Goal: Information Seeking & Learning: Learn about a topic

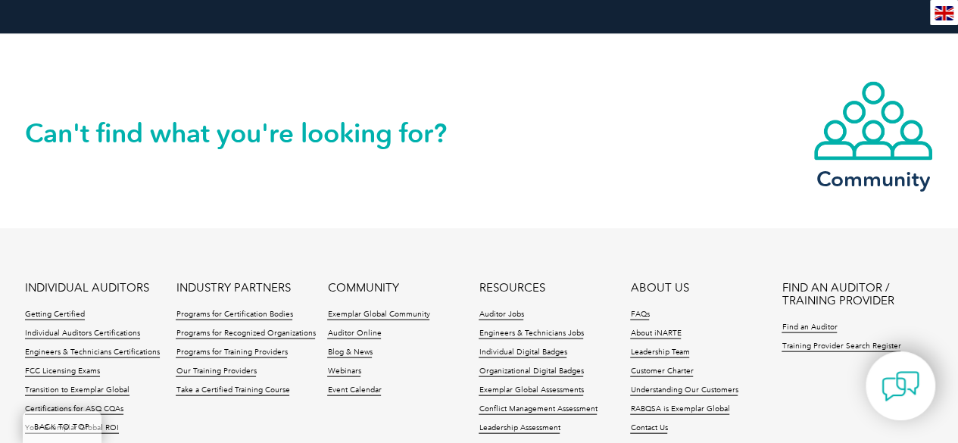
scroll to position [1514, 0]
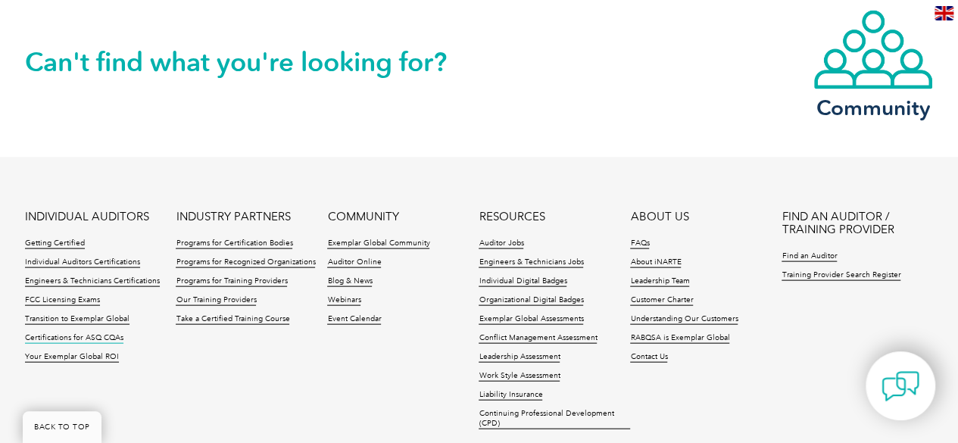
click at [78, 333] on link "Certifications for ASQ CQAs" at bounding box center [74, 338] width 98 height 11
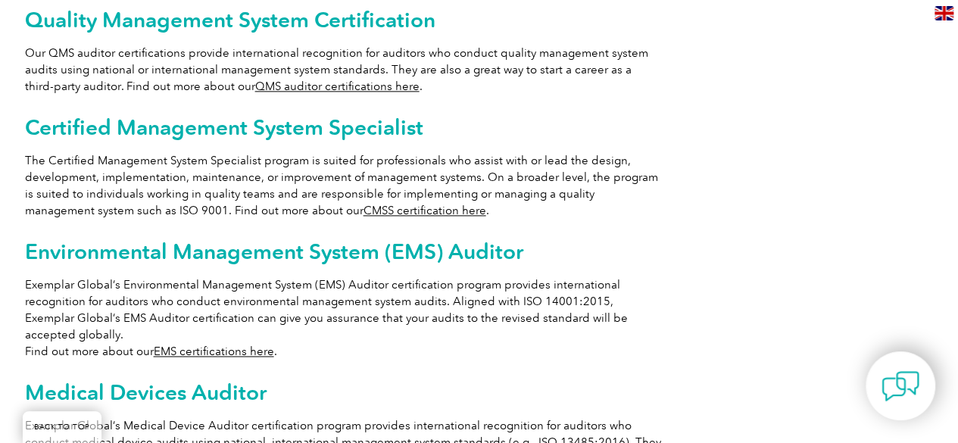
scroll to position [984, 0]
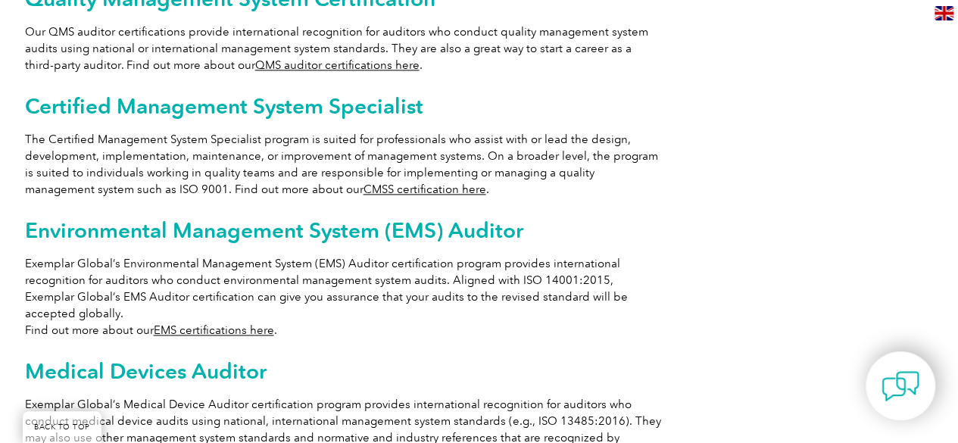
click at [363, 182] on link "CMSS certification here" at bounding box center [424, 189] width 123 height 14
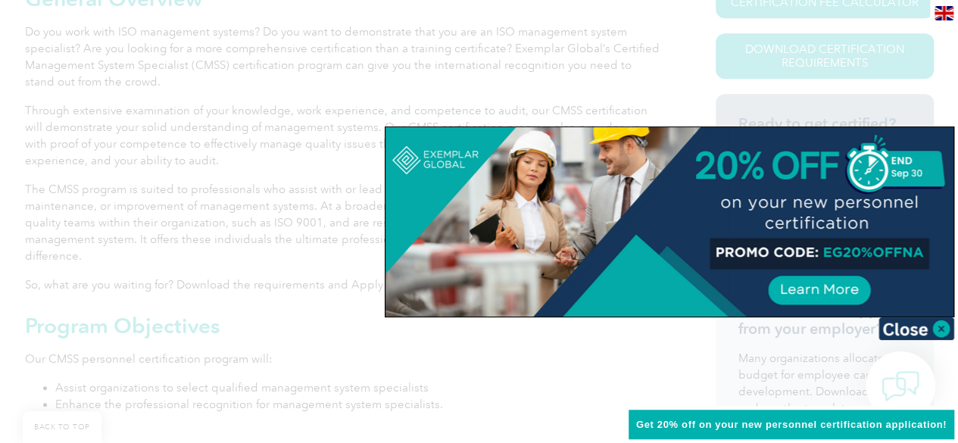
scroll to position [379, 0]
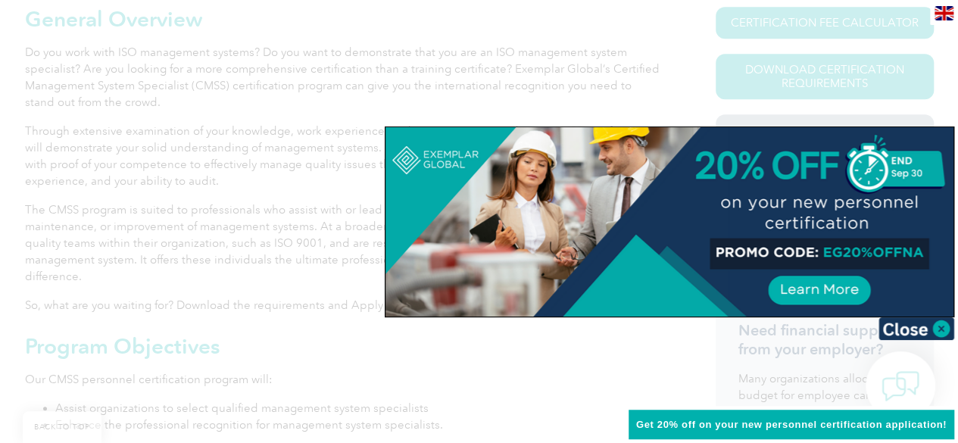
click at [248, 179] on div at bounding box center [479, 221] width 958 height 443
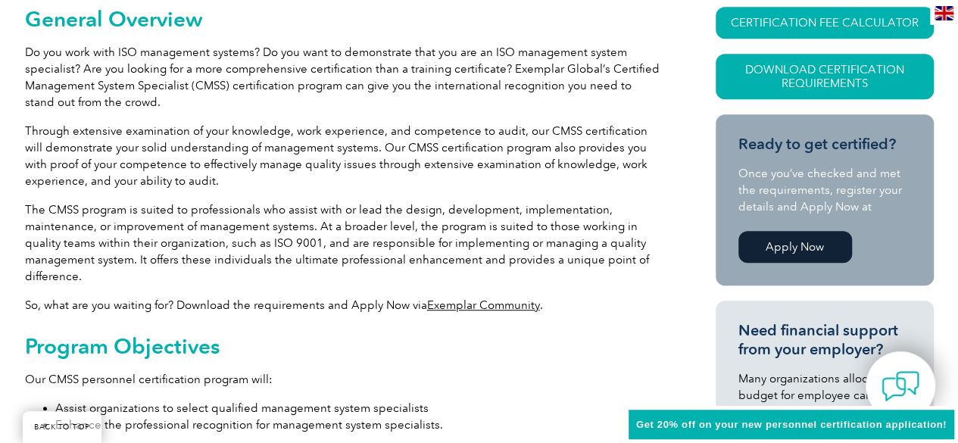
click at [784, 248] on link "Apply Now" at bounding box center [795, 247] width 114 height 32
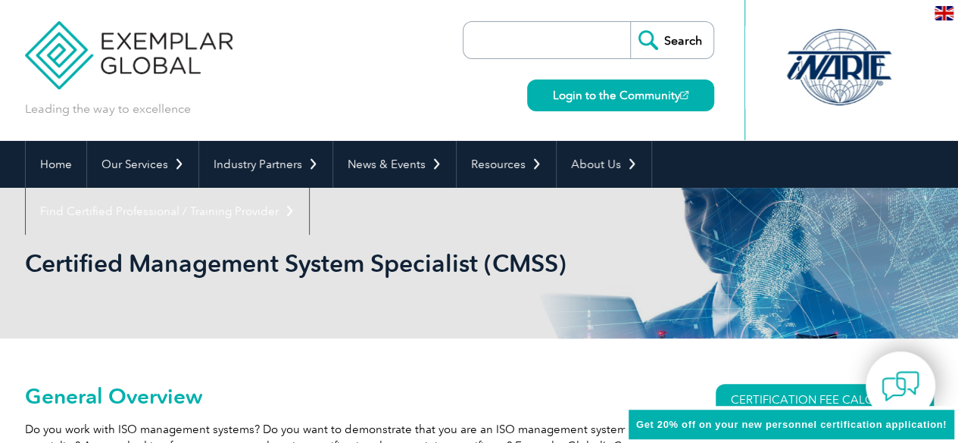
scroll to position [0, 0]
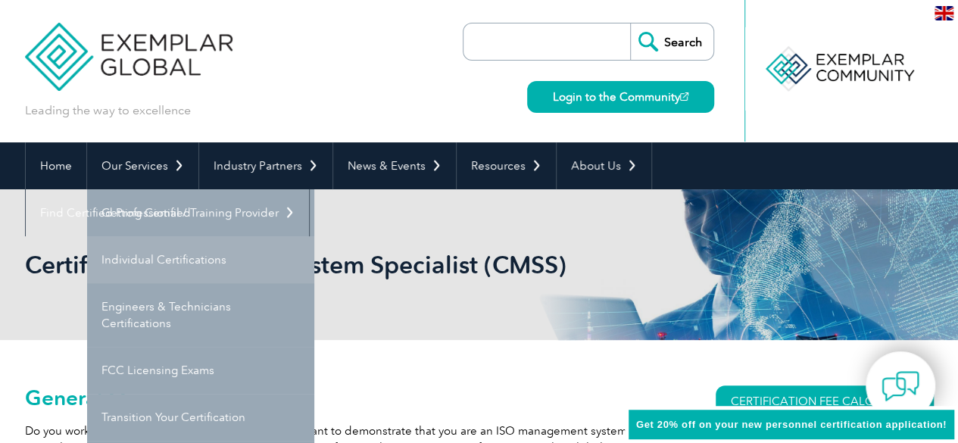
click at [164, 260] on link "Individual Certifications" at bounding box center [200, 259] width 227 height 47
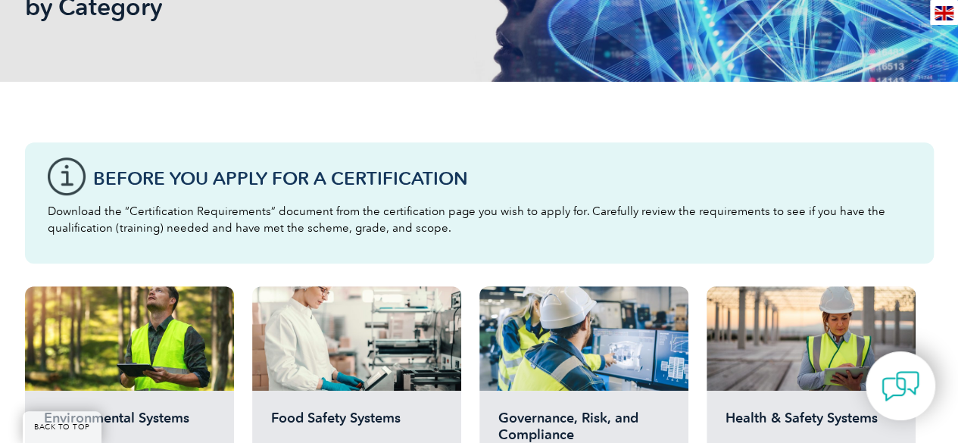
scroll to position [454, 0]
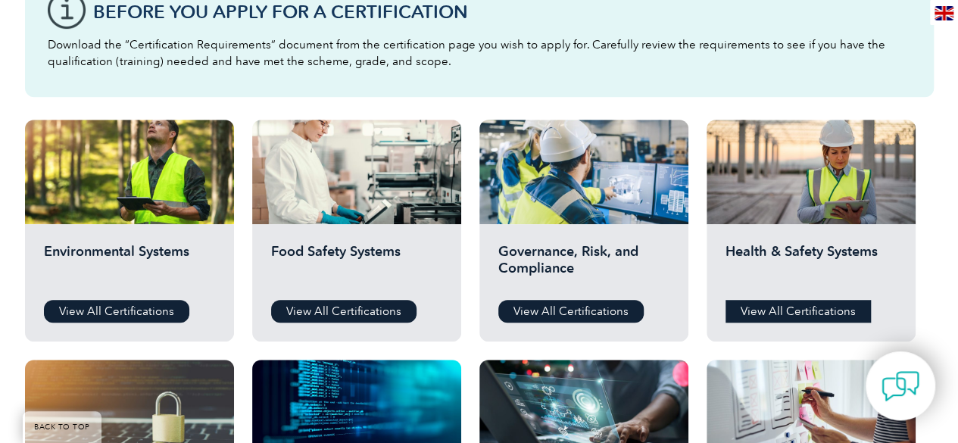
click at [801, 308] on link "View All Certifications" at bounding box center [797, 311] width 145 height 23
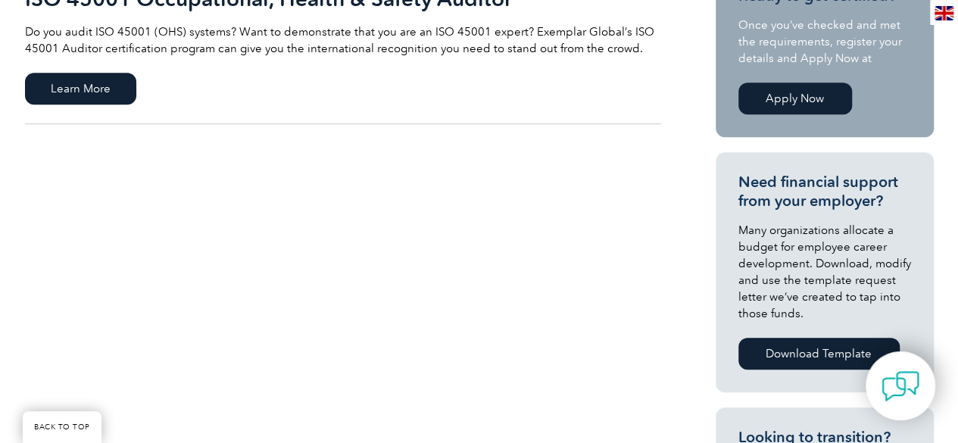
scroll to position [151, 0]
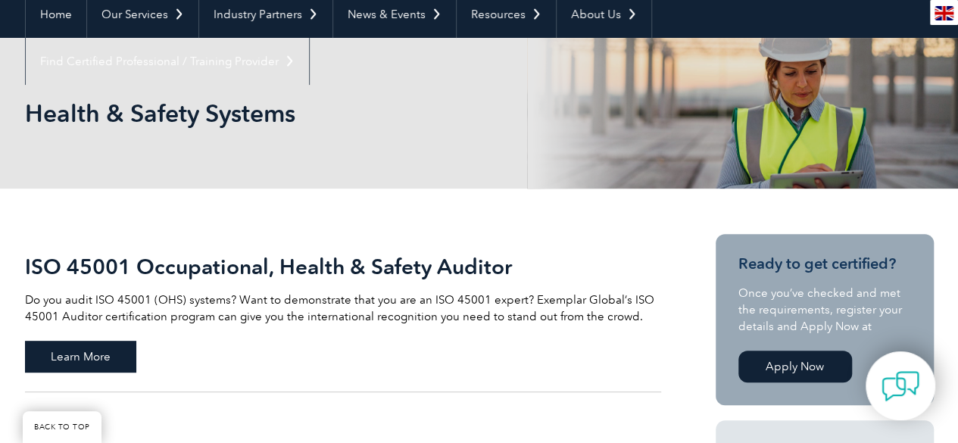
click at [82, 349] on span "Learn More" at bounding box center [80, 357] width 111 height 32
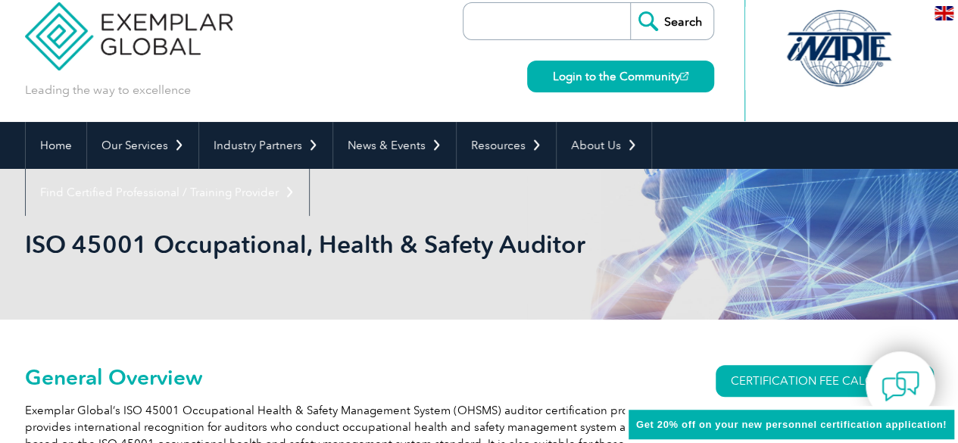
scroll to position [227, 0]
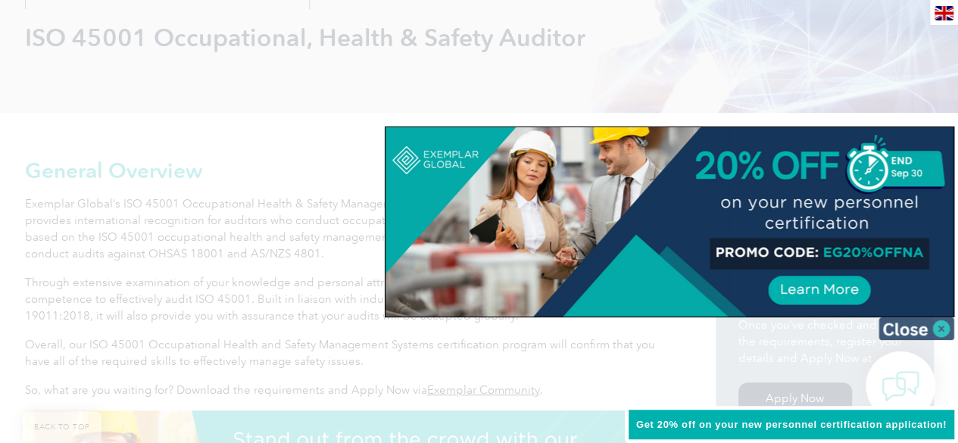
click at [941, 325] on img at bounding box center [916, 328] width 76 height 23
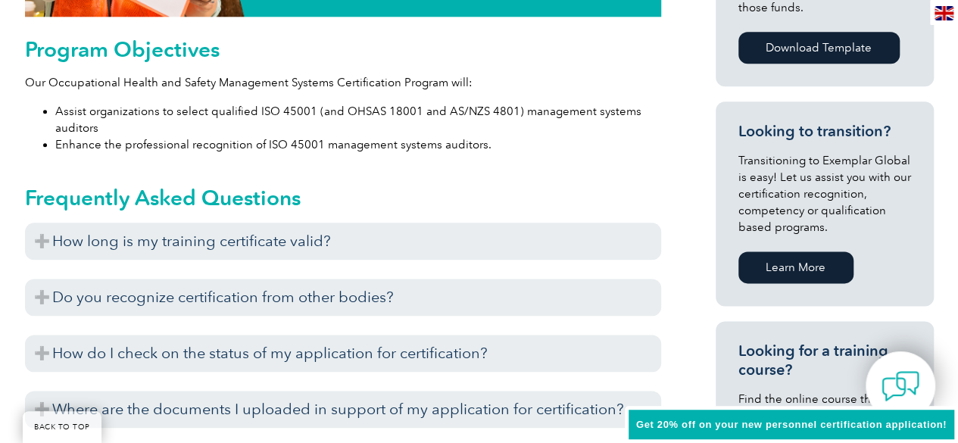
scroll to position [909, 0]
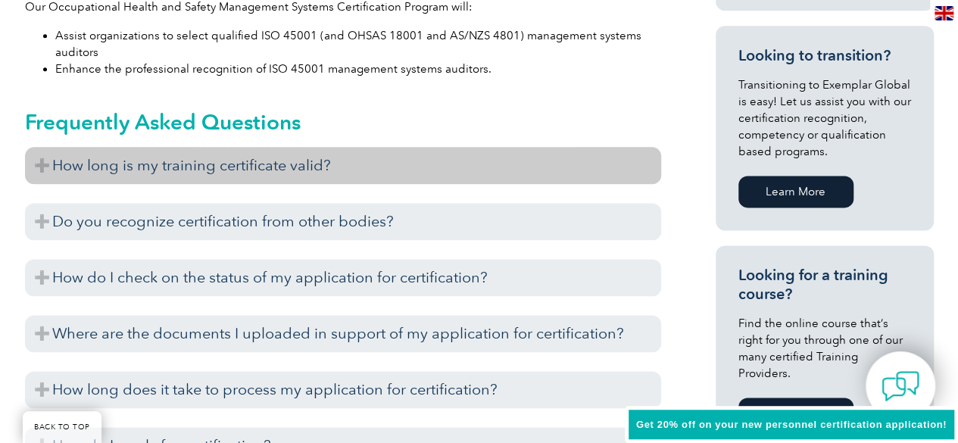
click at [327, 174] on h3 "How long is my training certificate valid?" at bounding box center [343, 165] width 636 height 37
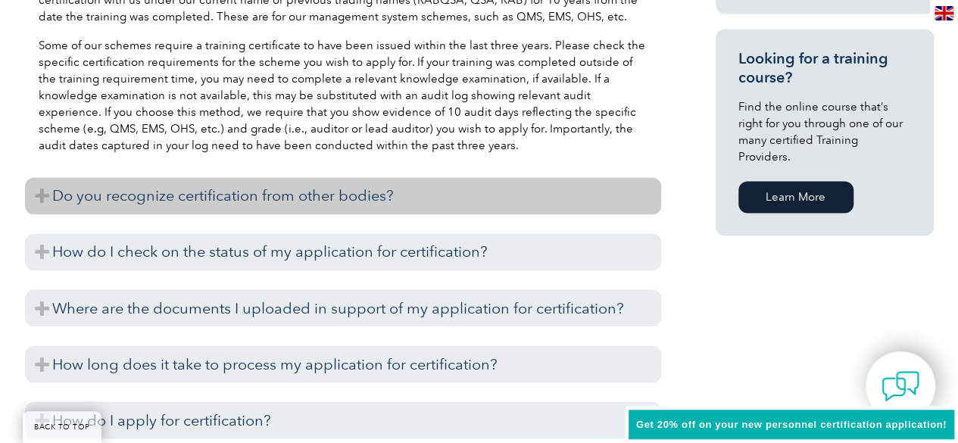
scroll to position [1136, 0]
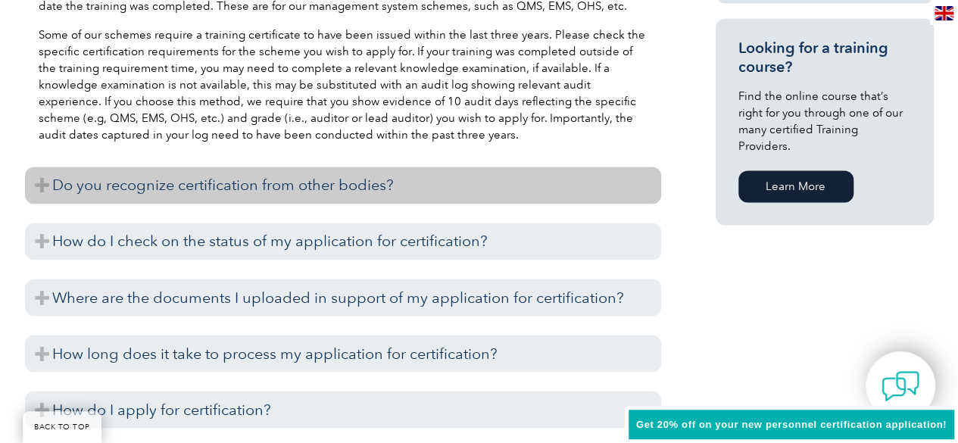
click at [350, 186] on h3 "Do you recognize certification from other bodies?" at bounding box center [343, 185] width 636 height 37
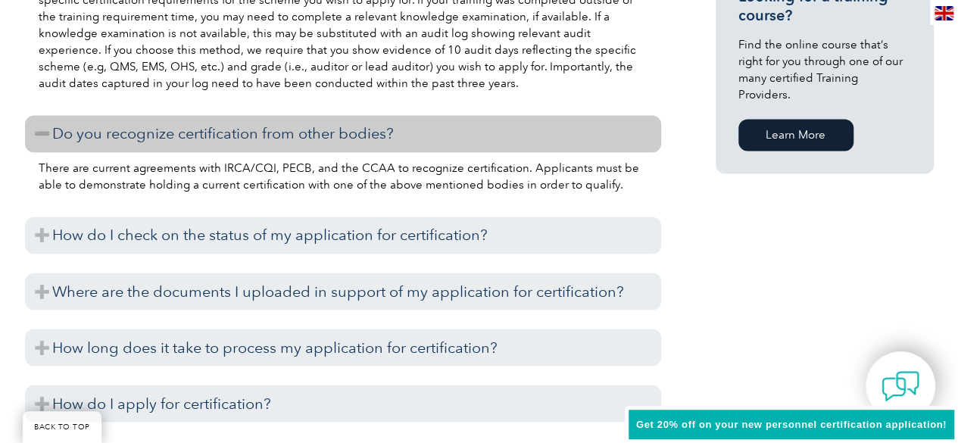
scroll to position [1211, 0]
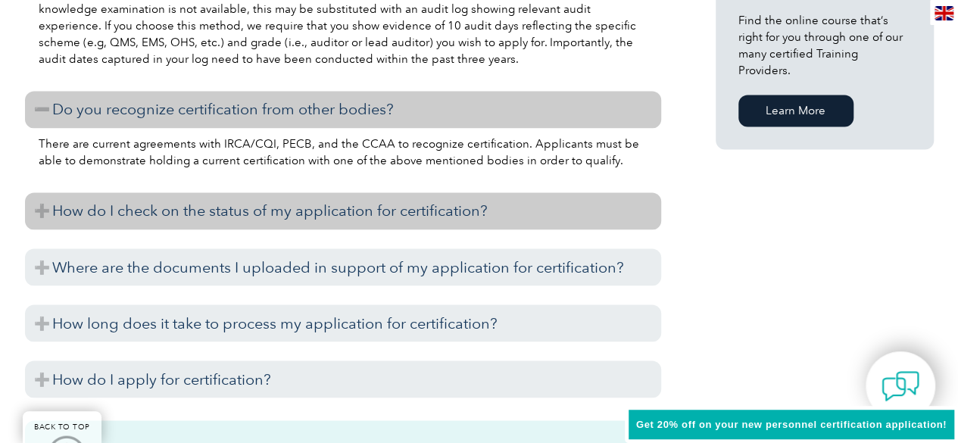
click at [319, 208] on h3 "How do I check on the status of my application for certification?" at bounding box center [343, 210] width 636 height 37
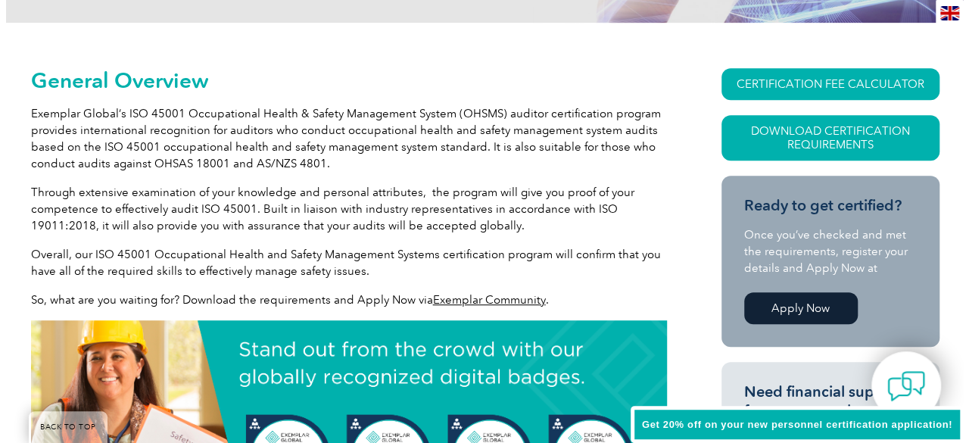
scroll to position [303, 0]
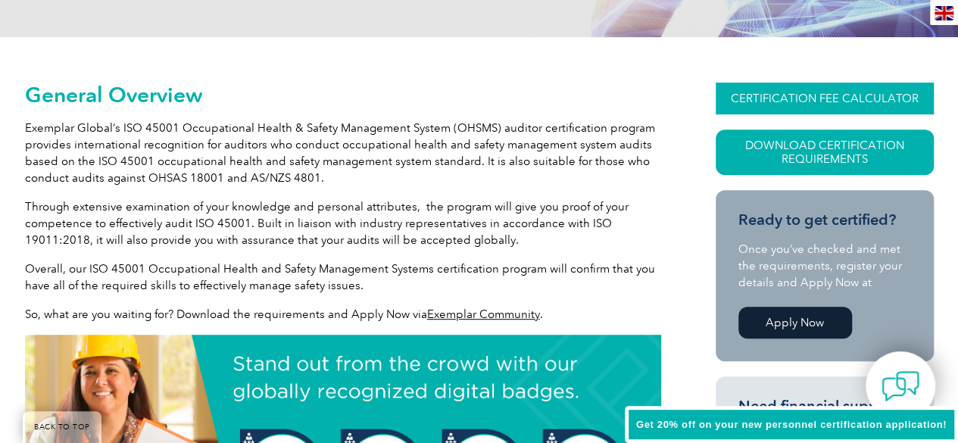
click at [801, 95] on link "CERTIFICATION FEE CALCULATOR" at bounding box center [824, 99] width 218 height 32
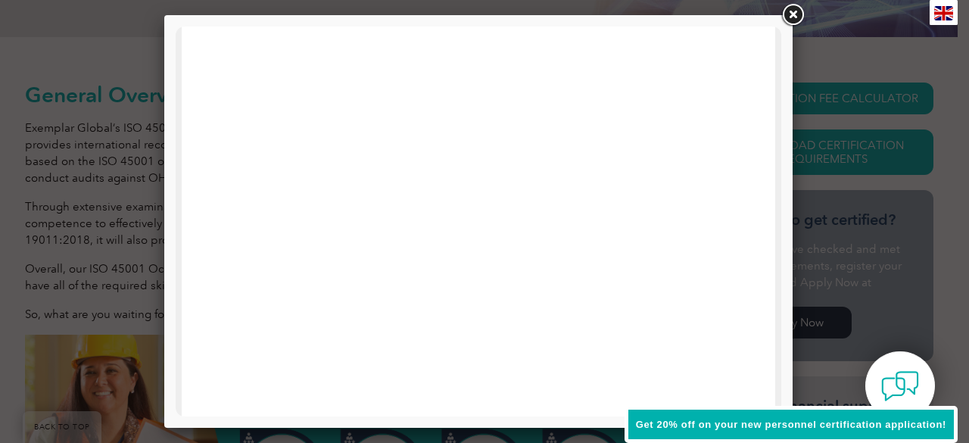
scroll to position [757, 0]
